Goal: Find contact information: Find contact information

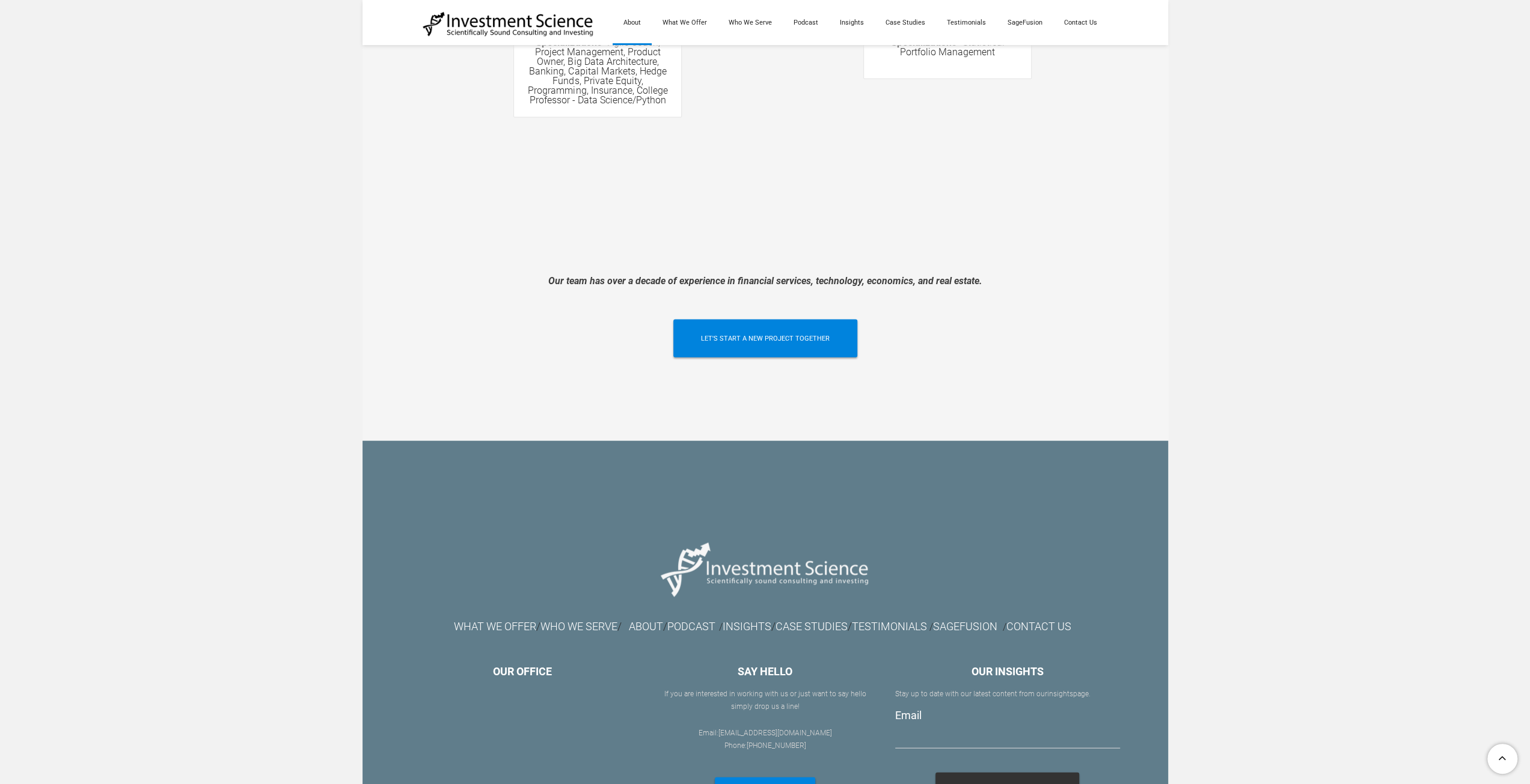
scroll to position [2615, 0]
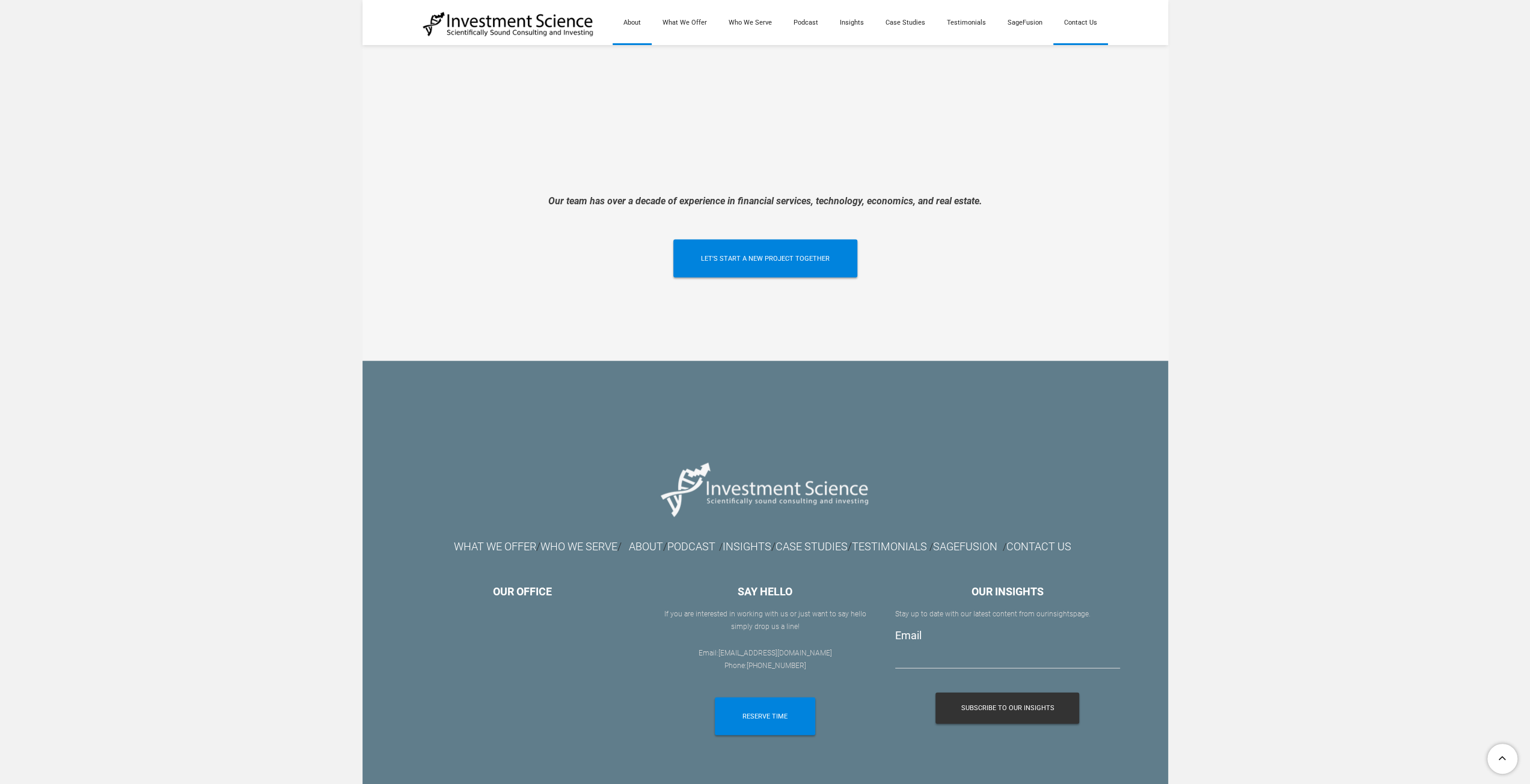
click at [1078, 25] on link "Contact Us" at bounding box center [1080, 22] width 55 height 45
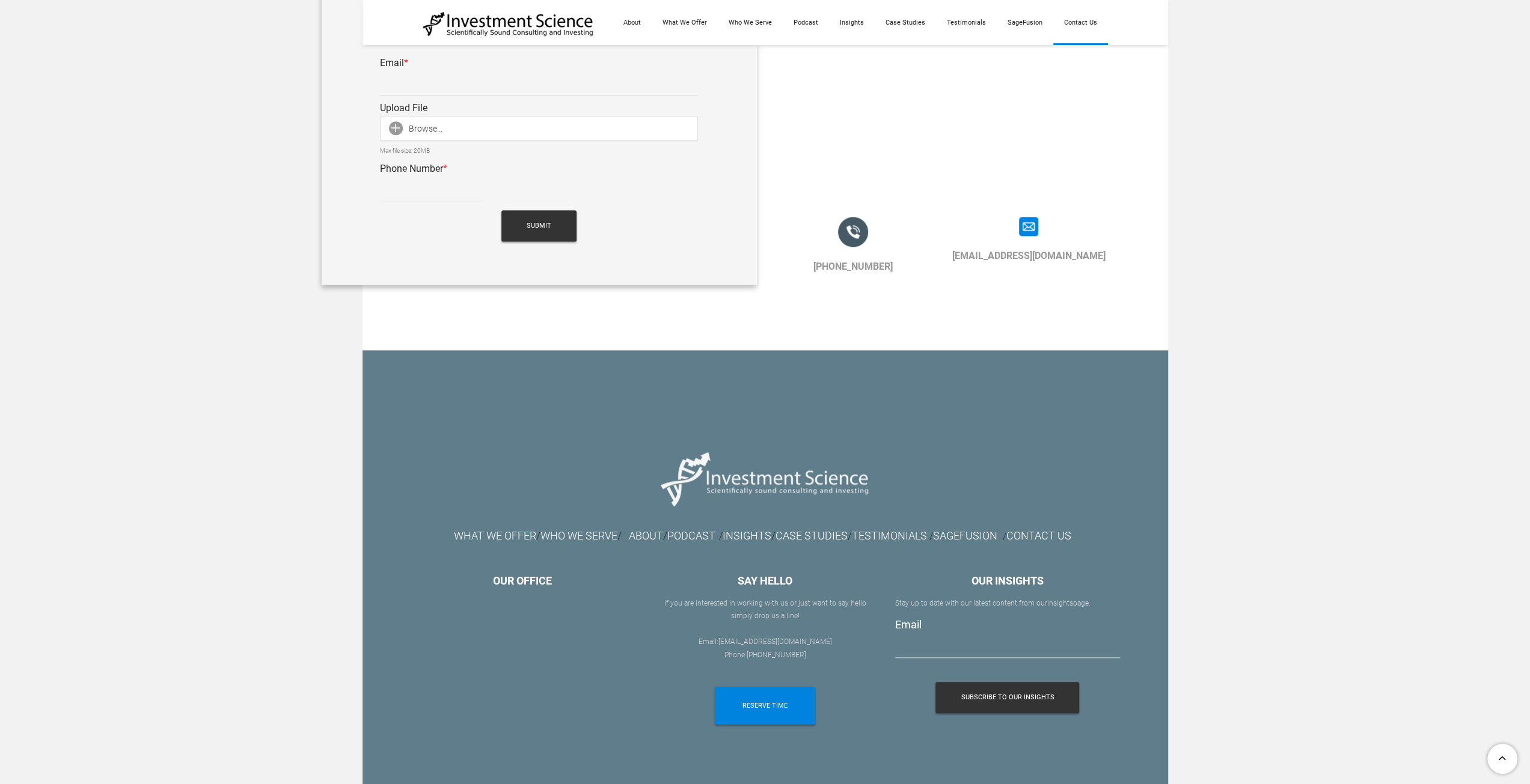
scroll to position [1023, 0]
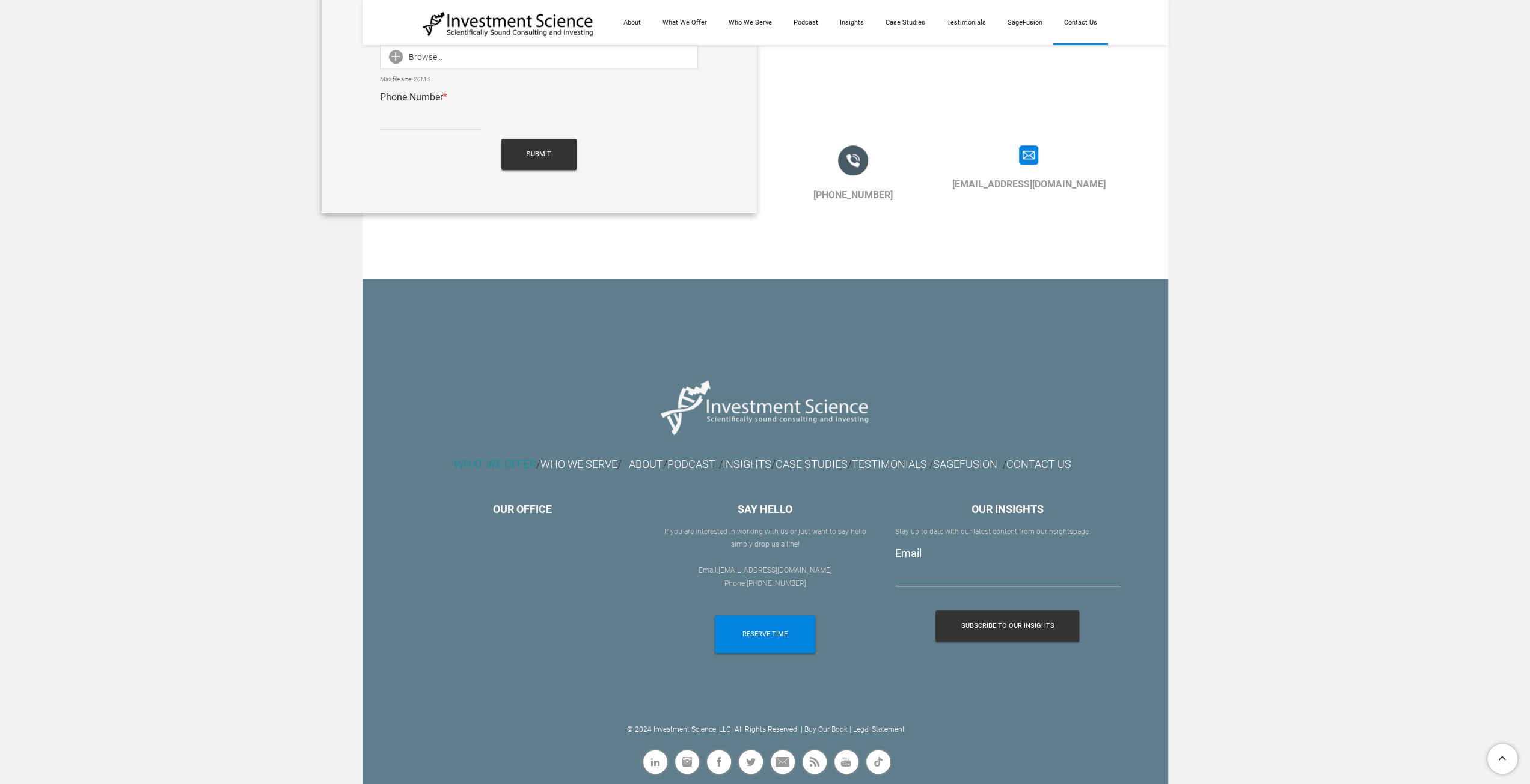
click at [462, 469] on font "WHAT WE OFFER" at bounding box center [494, 464] width 82 height 12
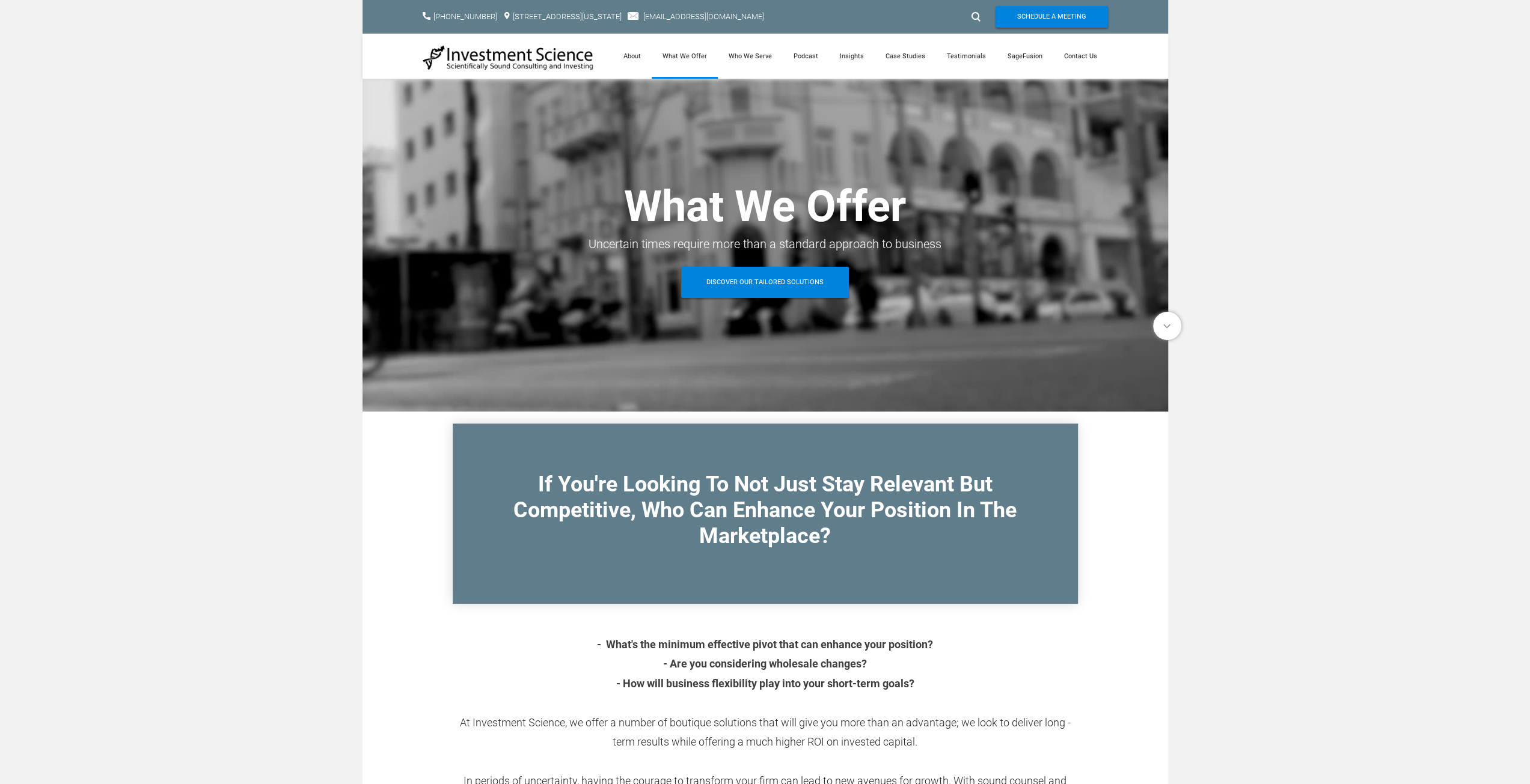
click at [731, 18] on link "[EMAIL_ADDRESS][DOMAIN_NAME]" at bounding box center [704, 17] width 121 height 9
drag, startPoint x: 780, startPoint y: 17, endPoint x: 693, endPoint y: 19, distance: 87.0
click at [692, 19] on div "[EMAIL_ADDRESS][DOMAIN_NAME]" at bounding box center [699, 17] width 142 height 13
copy link "[EMAIL_ADDRESS][DOMAIN_NAME]"
